Goal: Complete application form

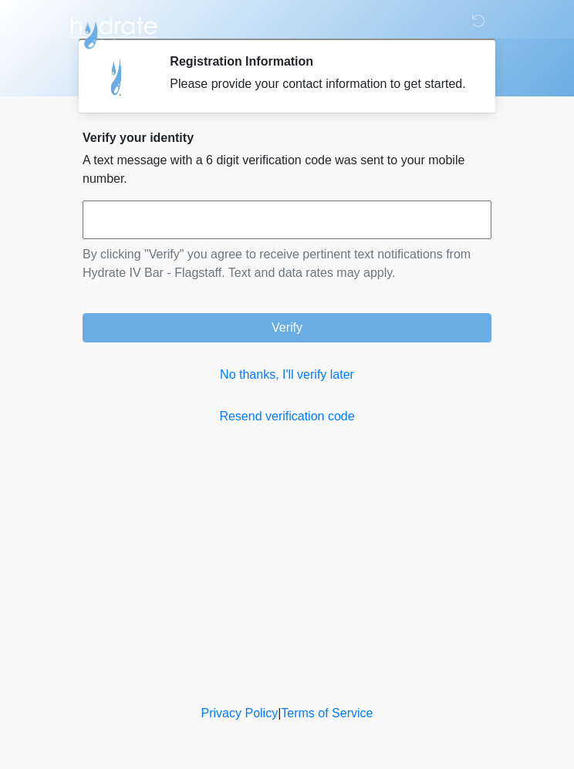
click at [282, 384] on link "No thanks, I'll verify later" at bounding box center [286, 374] width 409 height 19
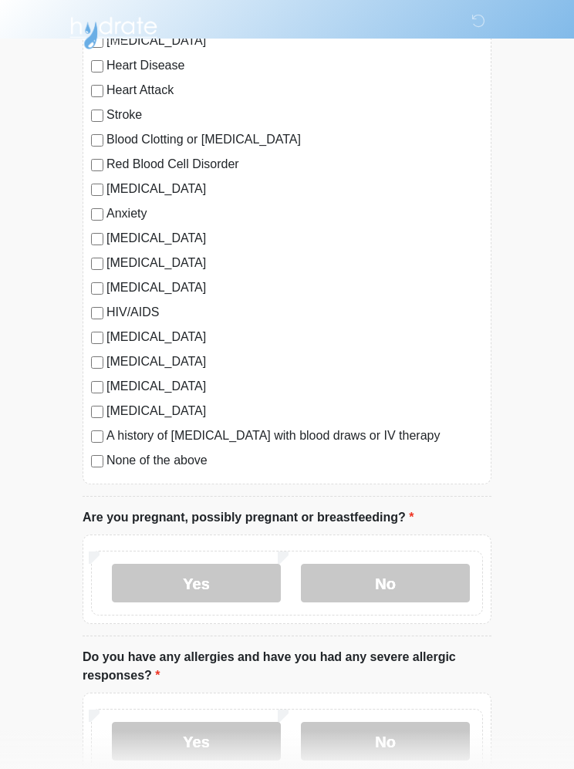
scroll to position [167, 0]
click at [114, 461] on label "None of the above" at bounding box center [294, 460] width 376 height 19
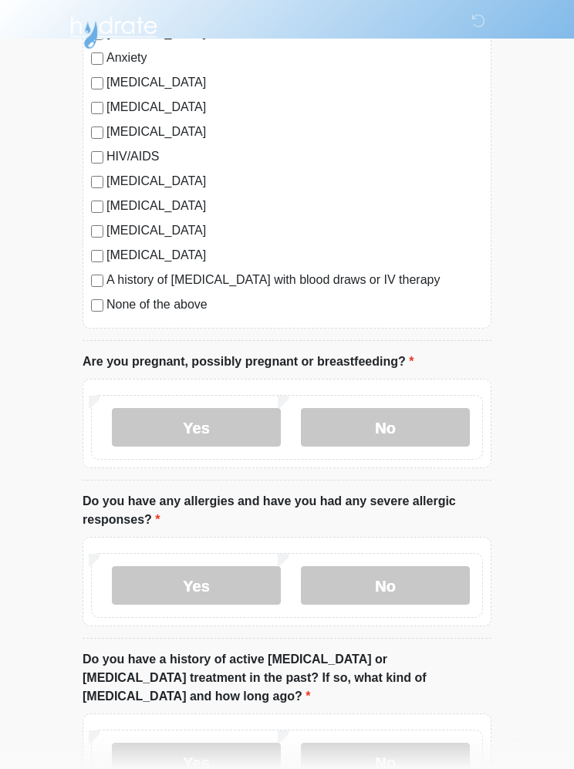
click at [342, 429] on label "No" at bounding box center [385, 428] width 169 height 39
click at [415, 592] on label "No" at bounding box center [385, 585] width 169 height 39
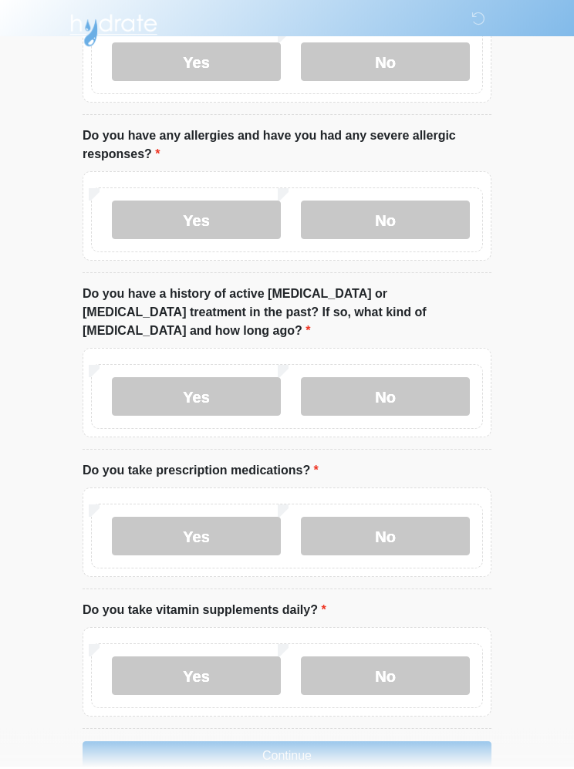
scroll to position [685, 0]
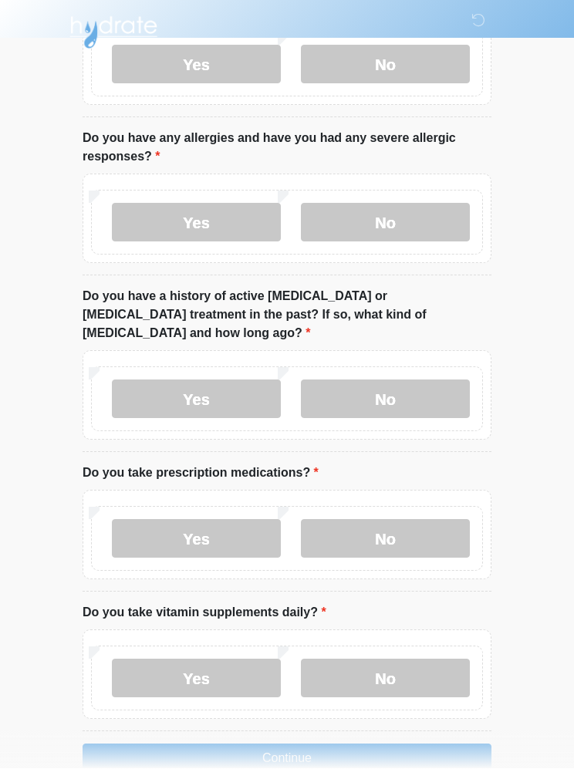
click at [417, 380] on label "No" at bounding box center [385, 399] width 169 height 39
click at [425, 521] on label "No" at bounding box center [385, 539] width 169 height 39
click at [436, 659] on label "No" at bounding box center [385, 678] width 169 height 39
click at [428, 744] on button "Continue" at bounding box center [286, 758] width 409 height 29
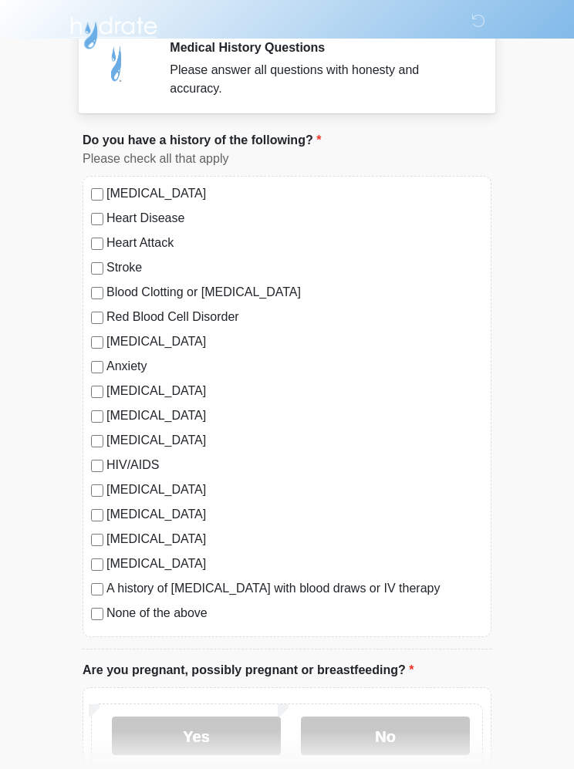
scroll to position [0, 0]
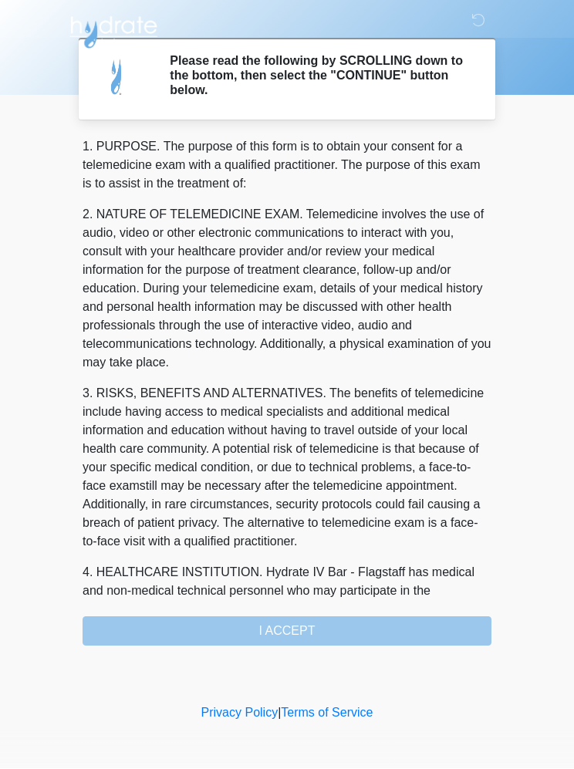
click at [454, 625] on div "1. PURPOSE. The purpose of this form is to obtain your consent for a telemedici…" at bounding box center [286, 392] width 409 height 508
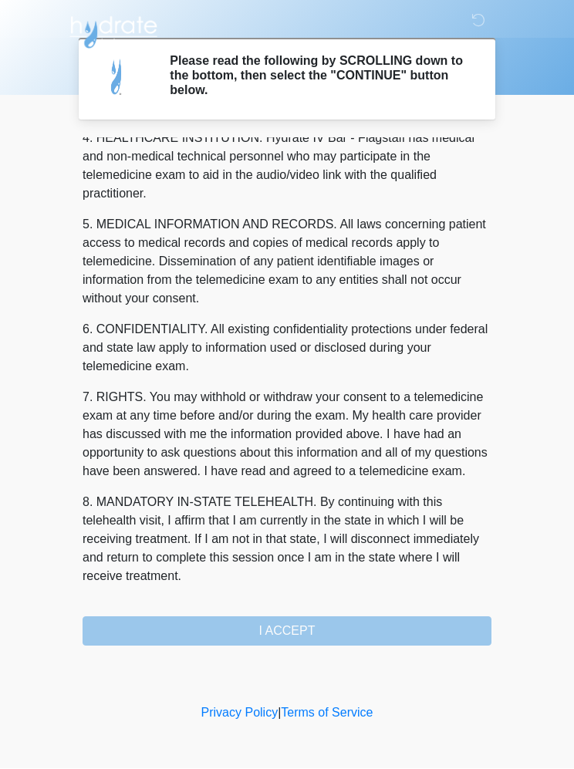
scroll to position [452, 0]
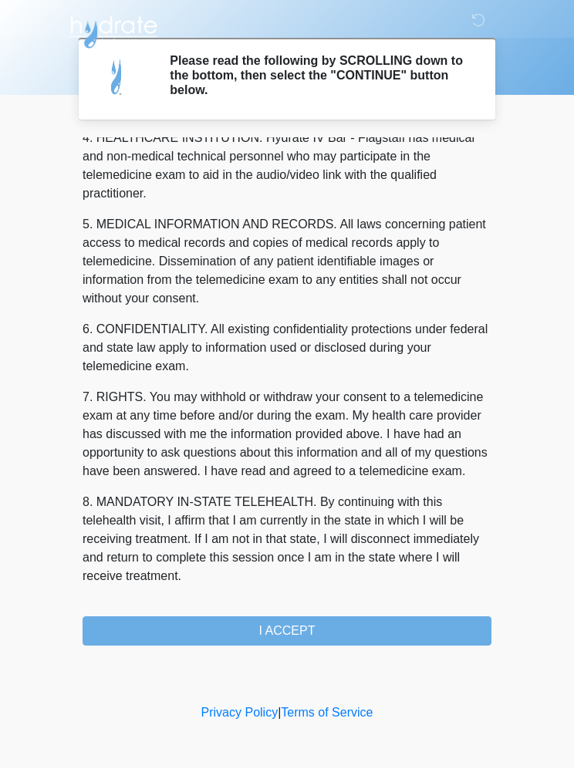
click at [348, 629] on button "I ACCEPT" at bounding box center [286, 631] width 409 height 29
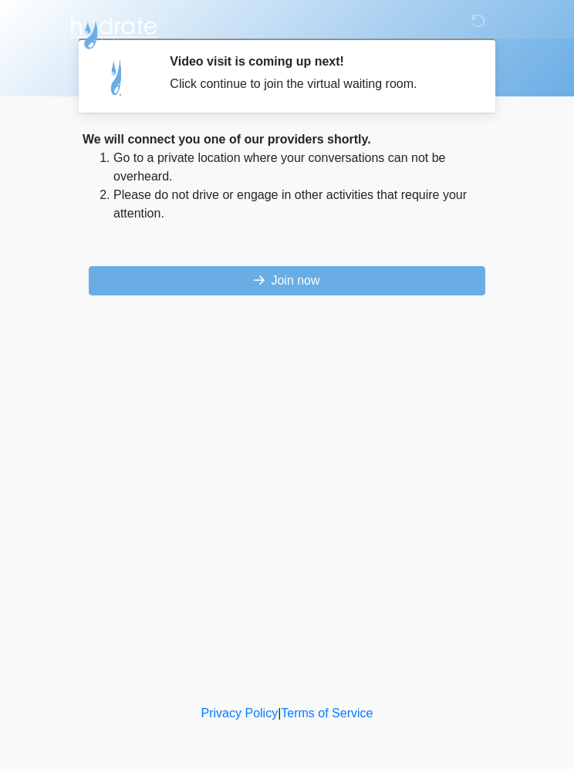
click at [409, 277] on button "Join now" at bounding box center [287, 280] width 396 height 29
